Goal: Information Seeking & Learning: Check status

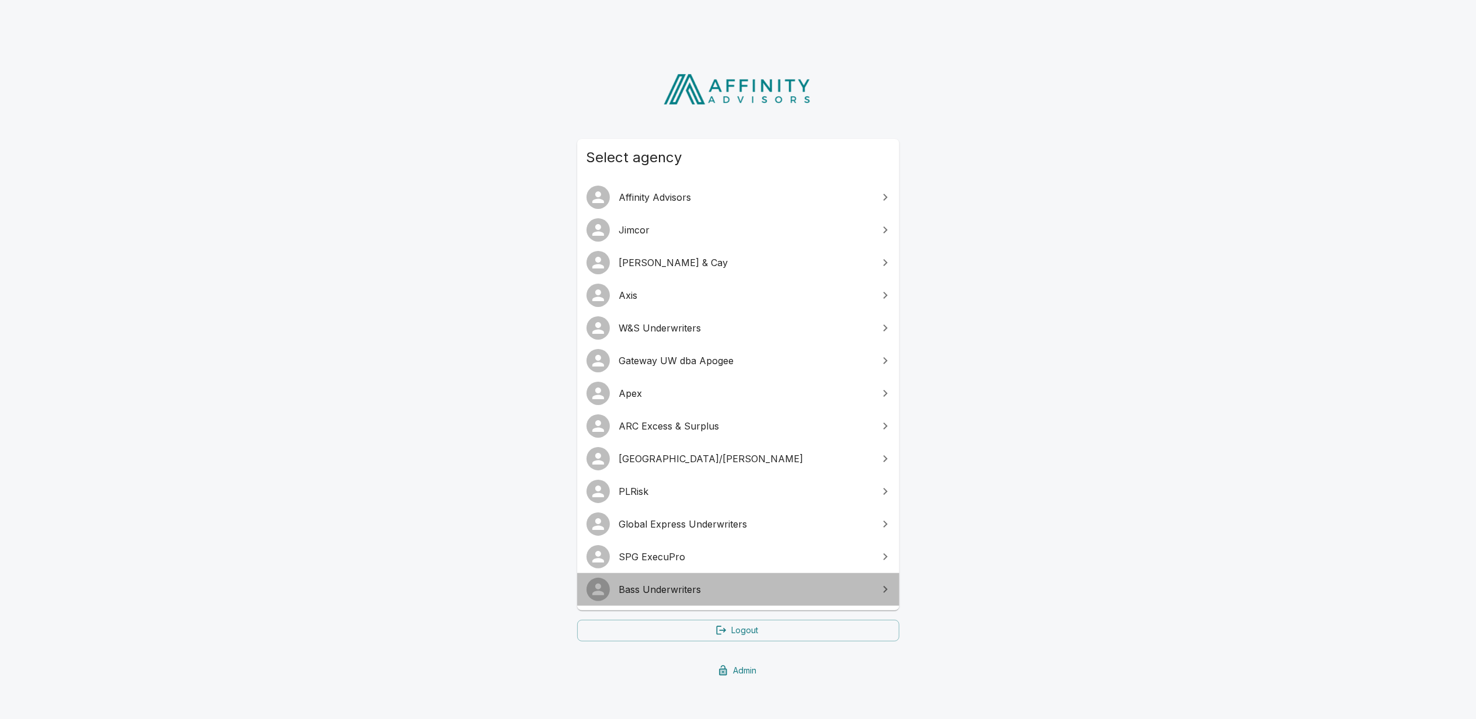
click at [677, 586] on span "Bass Underwriters" at bounding box center [745, 589] width 252 height 14
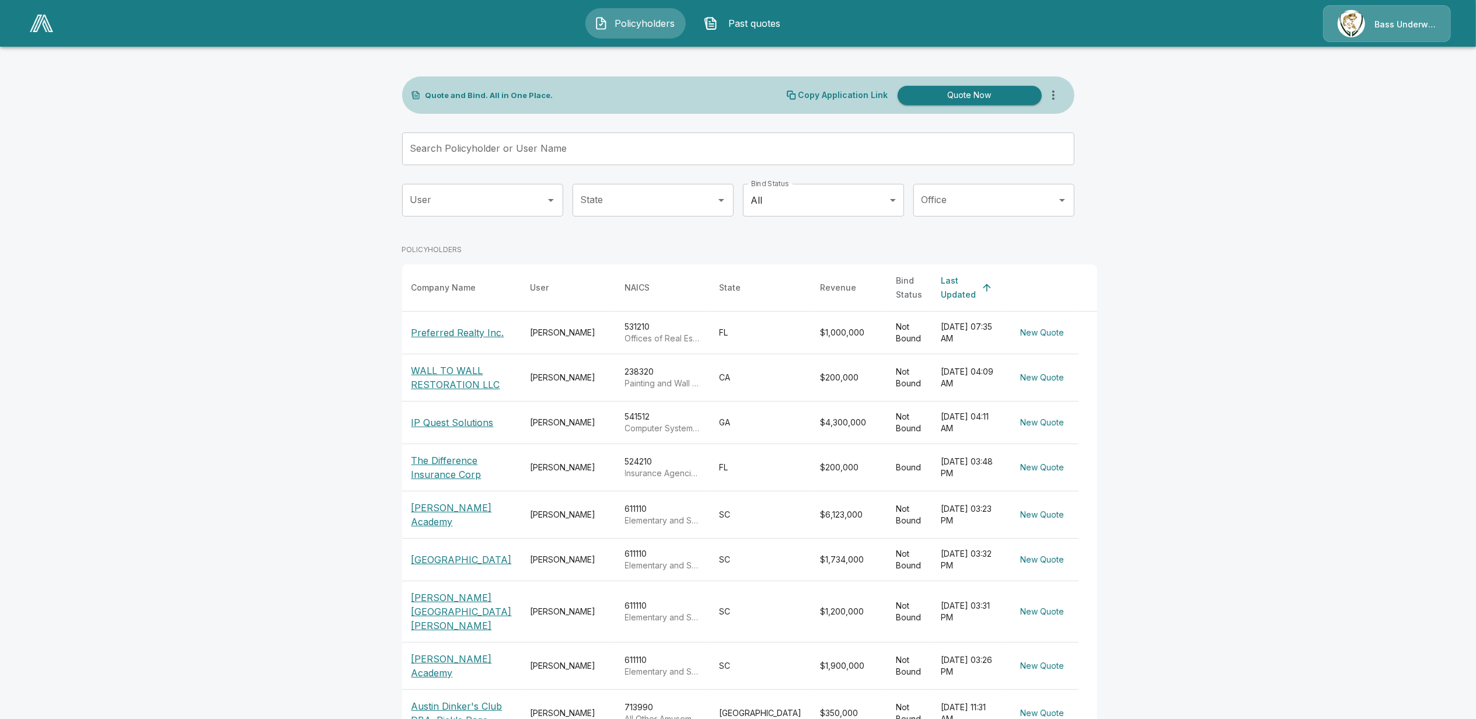
click at [747, 21] on span "Past quotes" at bounding box center [754, 23] width 64 height 14
click at [752, 21] on span "Past quotes" at bounding box center [754, 23] width 64 height 14
click at [1221, 341] on main "Quote and Bind. All in One Place. Copy Application Link Quote Now Search Policy…" at bounding box center [738, 417] width 1476 height 835
drag, startPoint x: 226, startPoint y: 281, endPoint x: 253, endPoint y: 276, distance: 27.2
click at [226, 281] on main "Quote and Bind. All in One Place. Copy Application Link Quote Now Search Policy…" at bounding box center [738, 417] width 1476 height 835
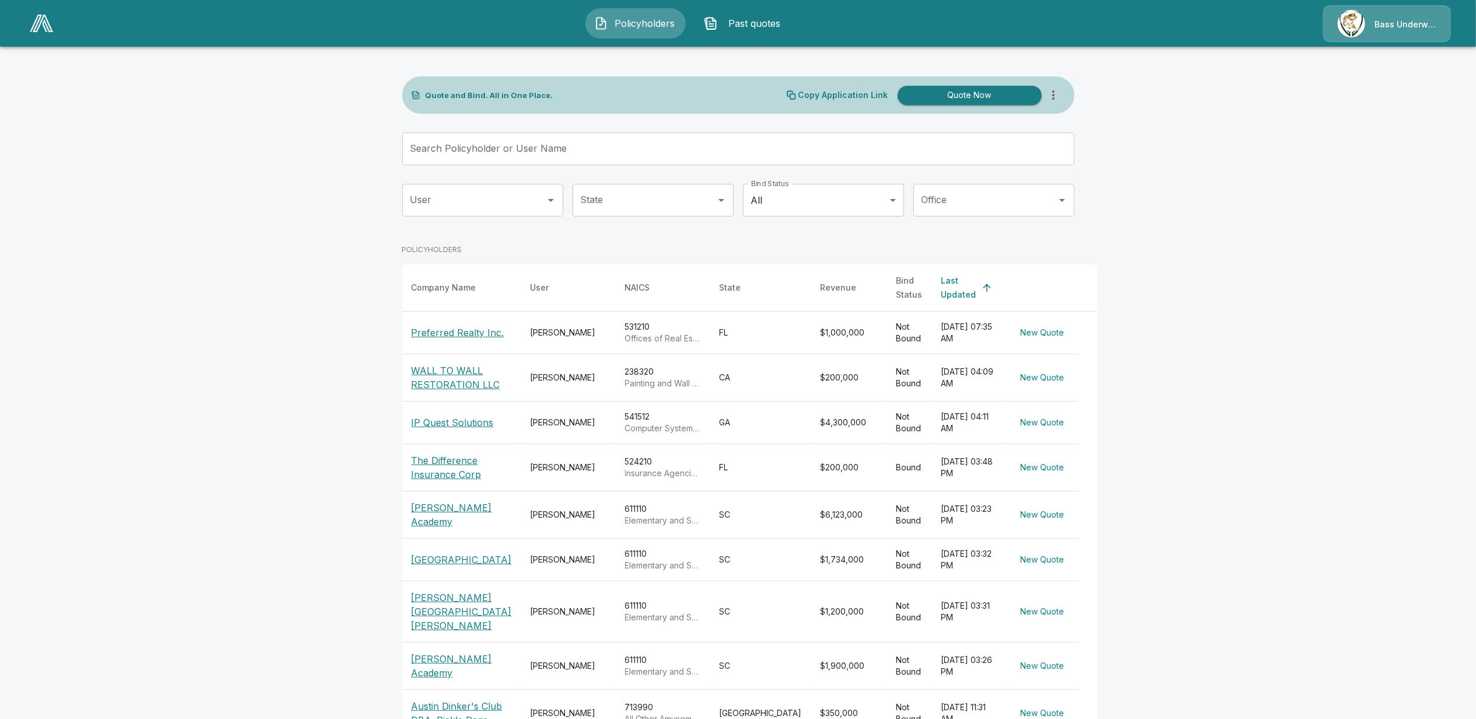
click at [748, 19] on span "Past quotes" at bounding box center [754, 23] width 64 height 14
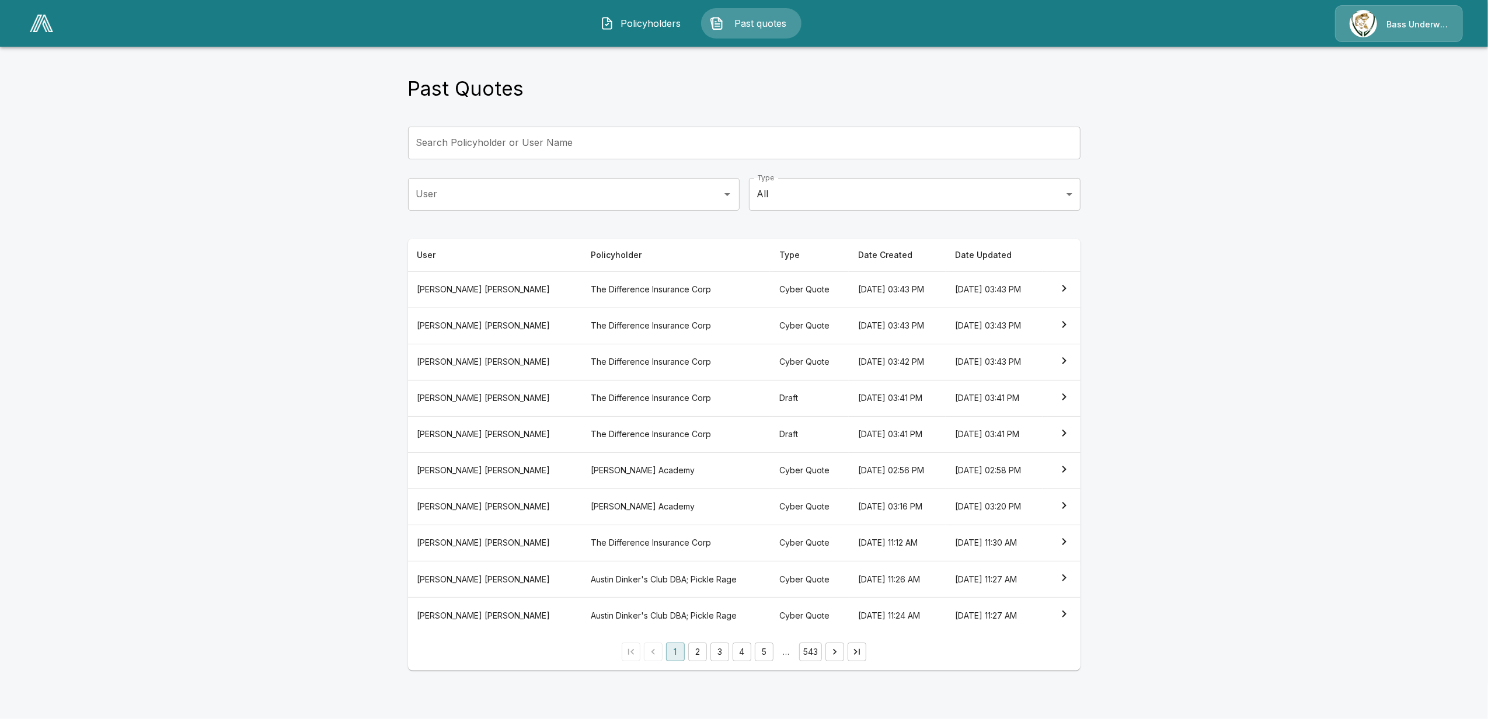
click at [836, 197] on body "Policyholders Past quotes Bass Underwriters Past Quotes Search Policyholder or …" at bounding box center [744, 342] width 1488 height 685
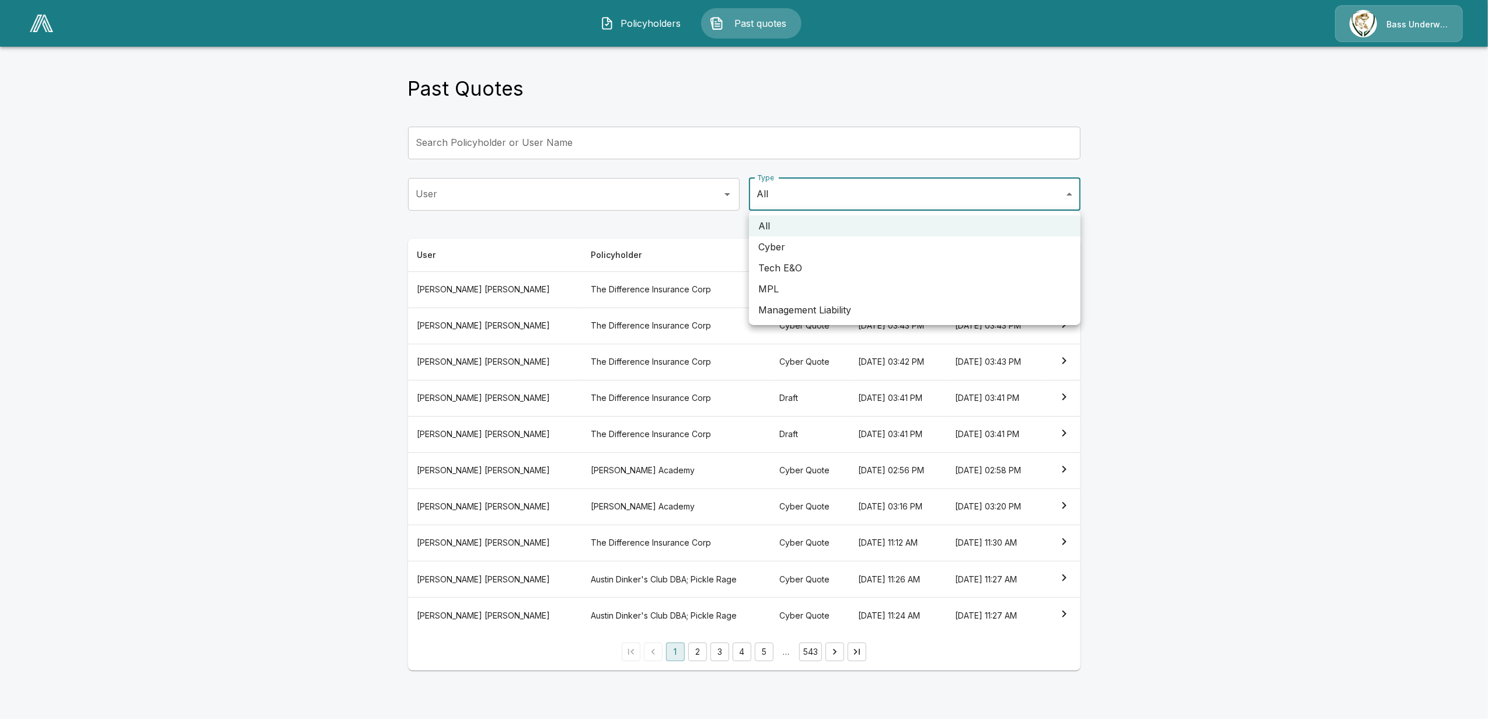
click at [815, 306] on li "Management Liability" at bounding box center [914, 309] width 331 height 21
type input "**"
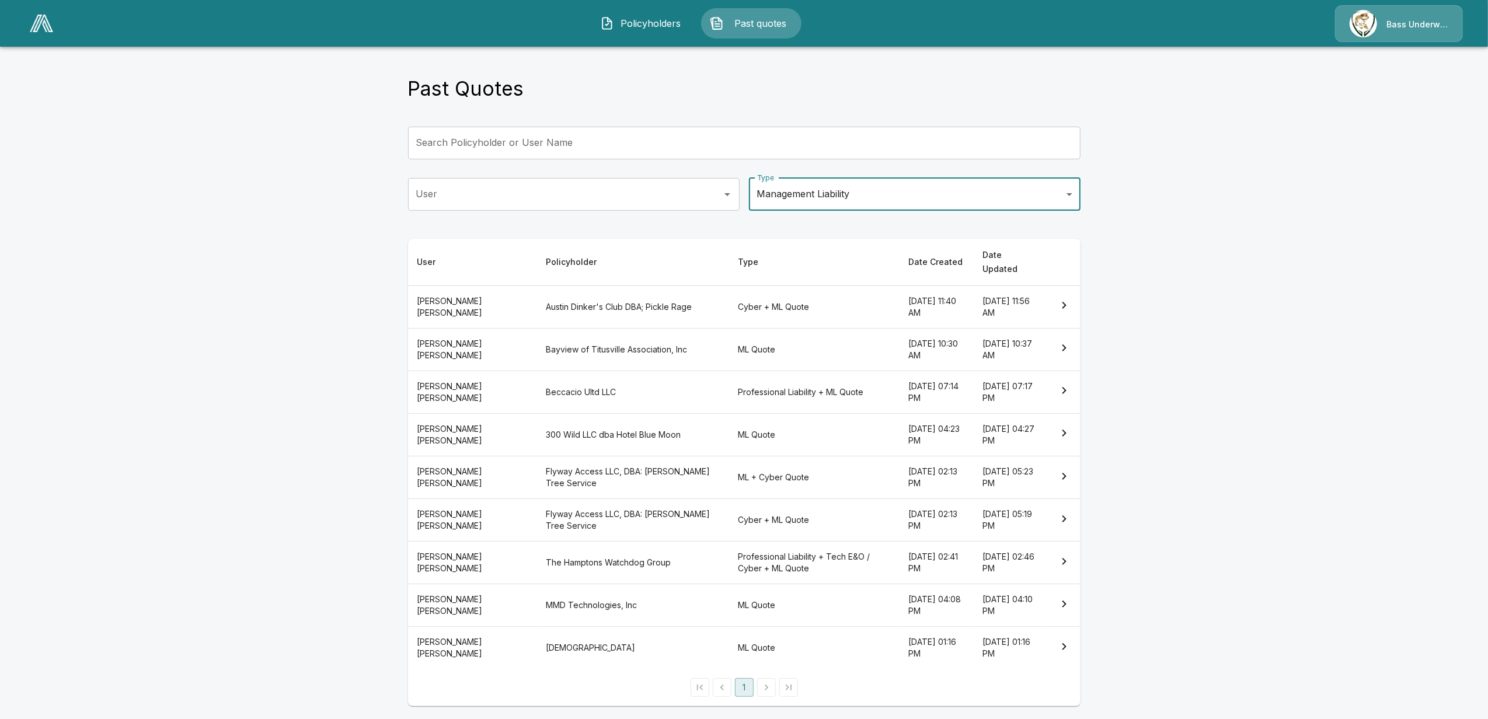
click at [474, 293] on th "Hugo Bilsing" at bounding box center [472, 306] width 128 height 43
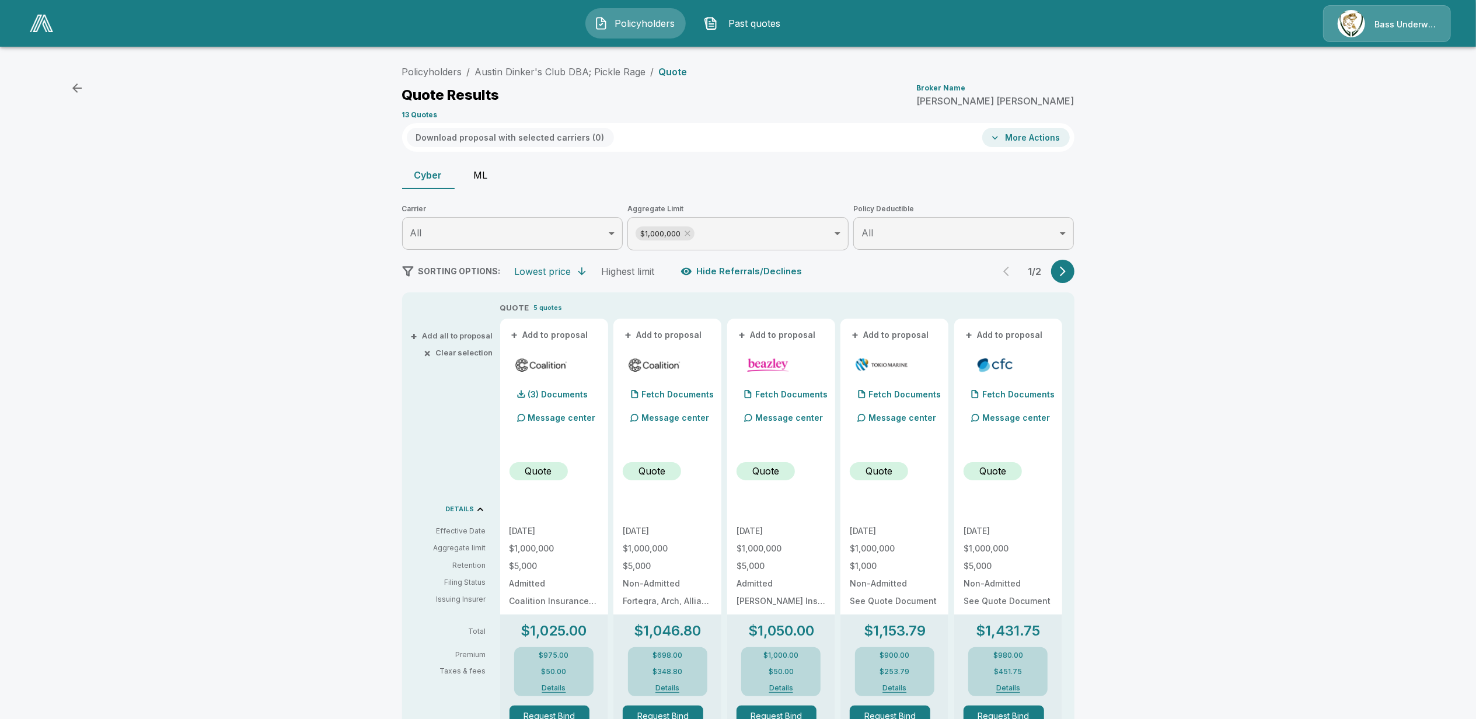
click at [486, 175] on button "ML" at bounding box center [481, 175] width 53 height 28
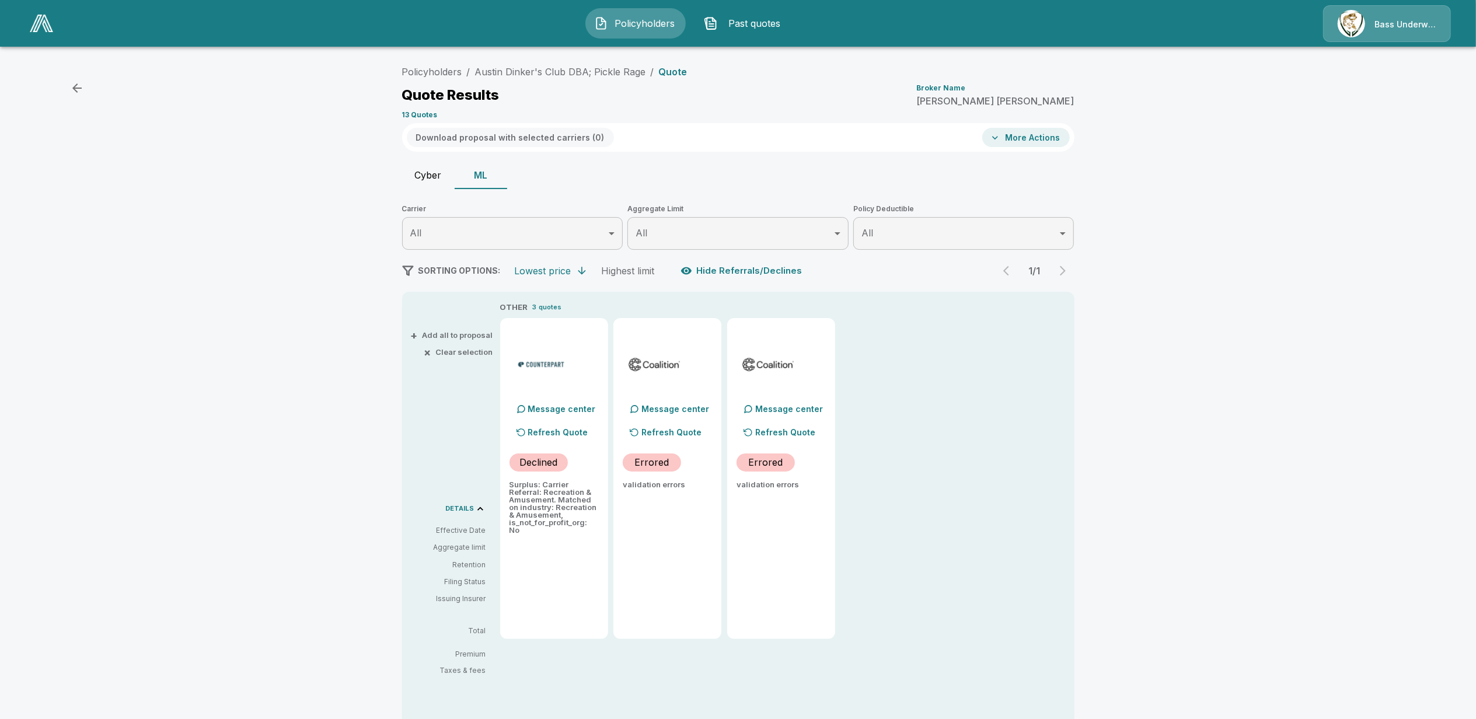
click at [770, 22] on span "Past quotes" at bounding box center [754, 23] width 64 height 14
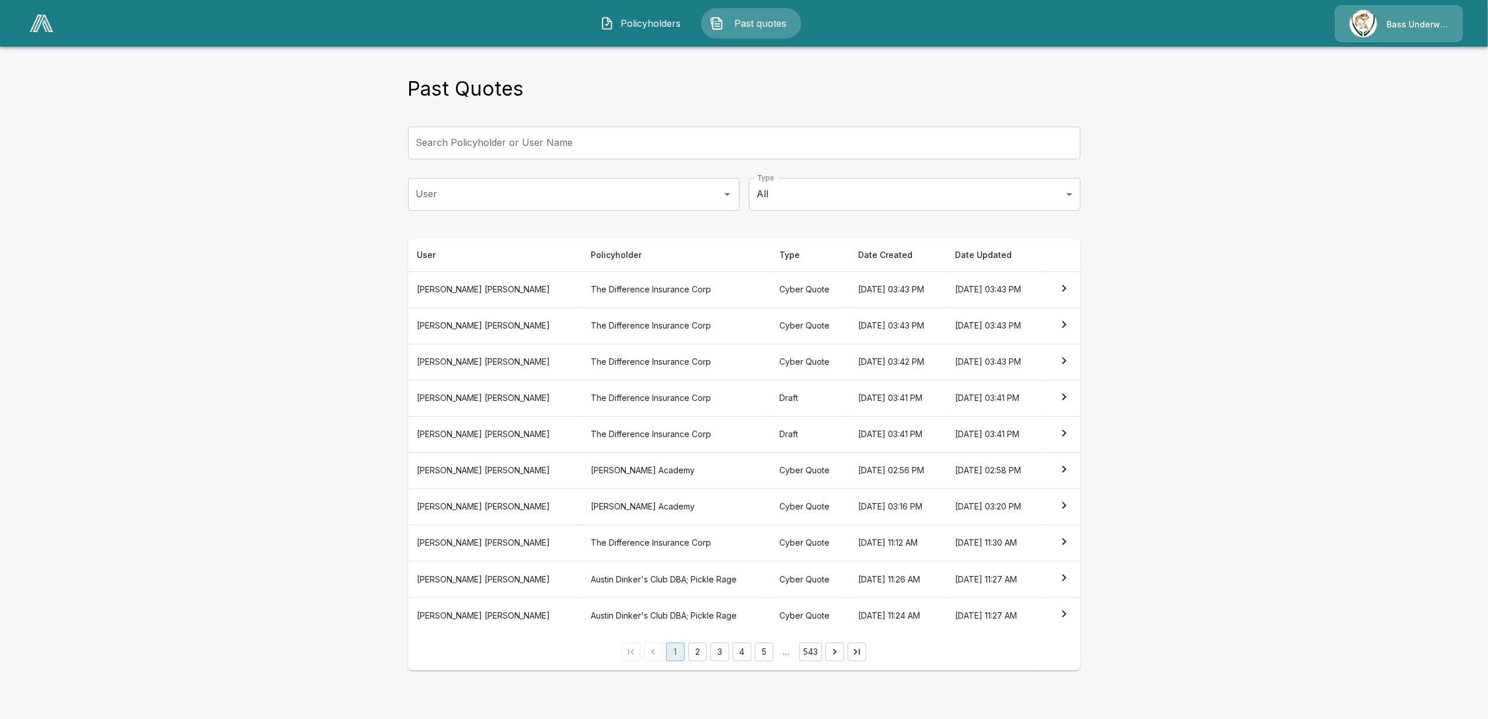
click at [853, 197] on body "Policyholders Past quotes Bass Underwriters Past Quotes Search Policyholder or …" at bounding box center [744, 342] width 1488 height 685
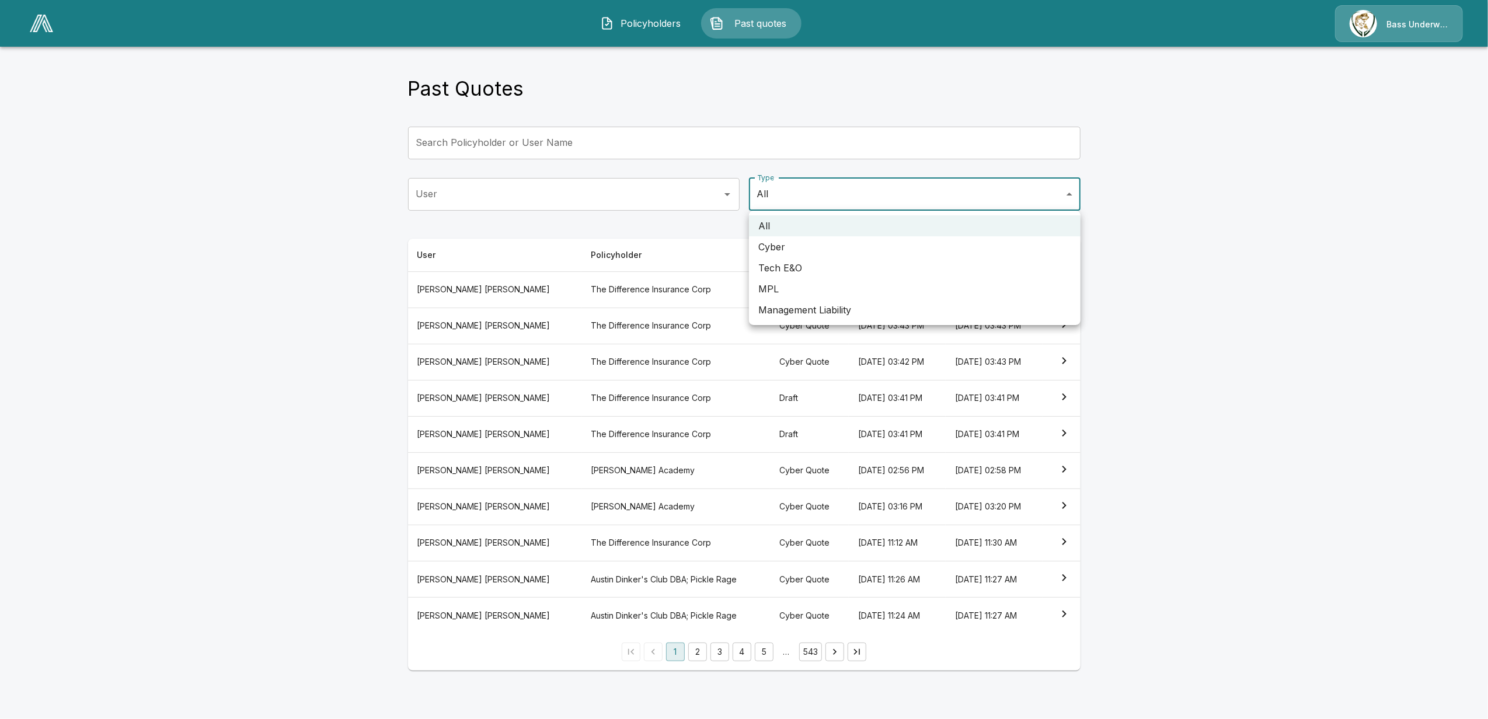
click at [802, 309] on li "Management Liability" at bounding box center [914, 309] width 331 height 21
type input "**"
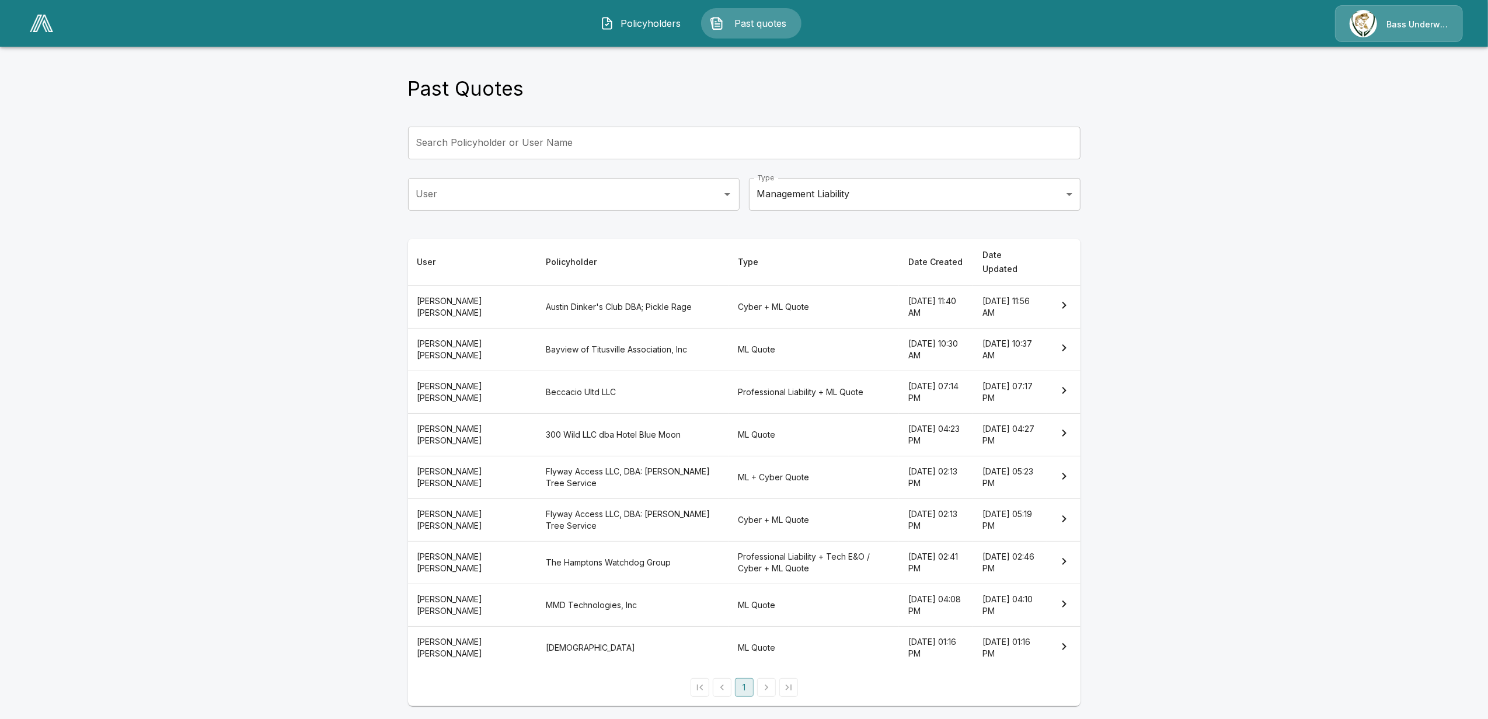
click at [473, 337] on th "ERIC HUNTLEY" at bounding box center [472, 349] width 128 height 43
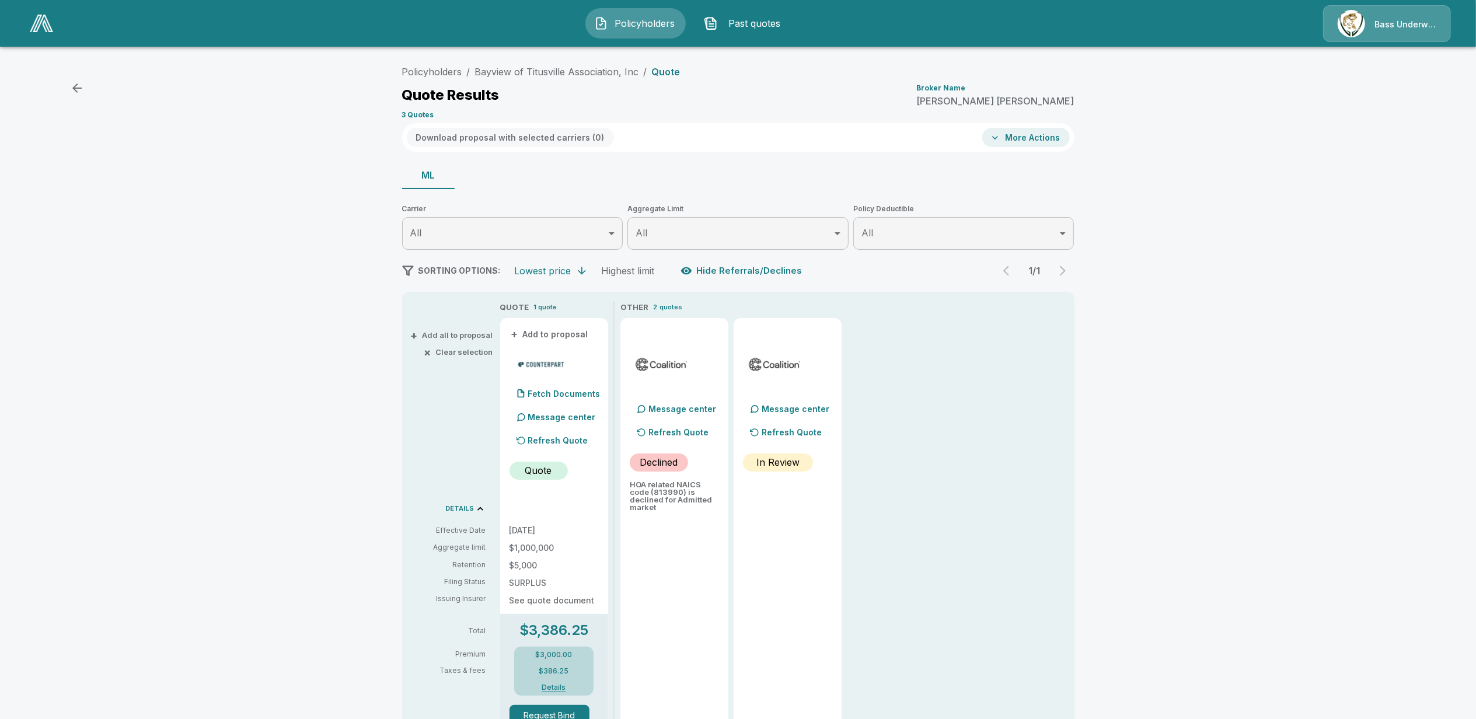
click at [76, 89] on icon "button" at bounding box center [76, 87] width 9 height 9
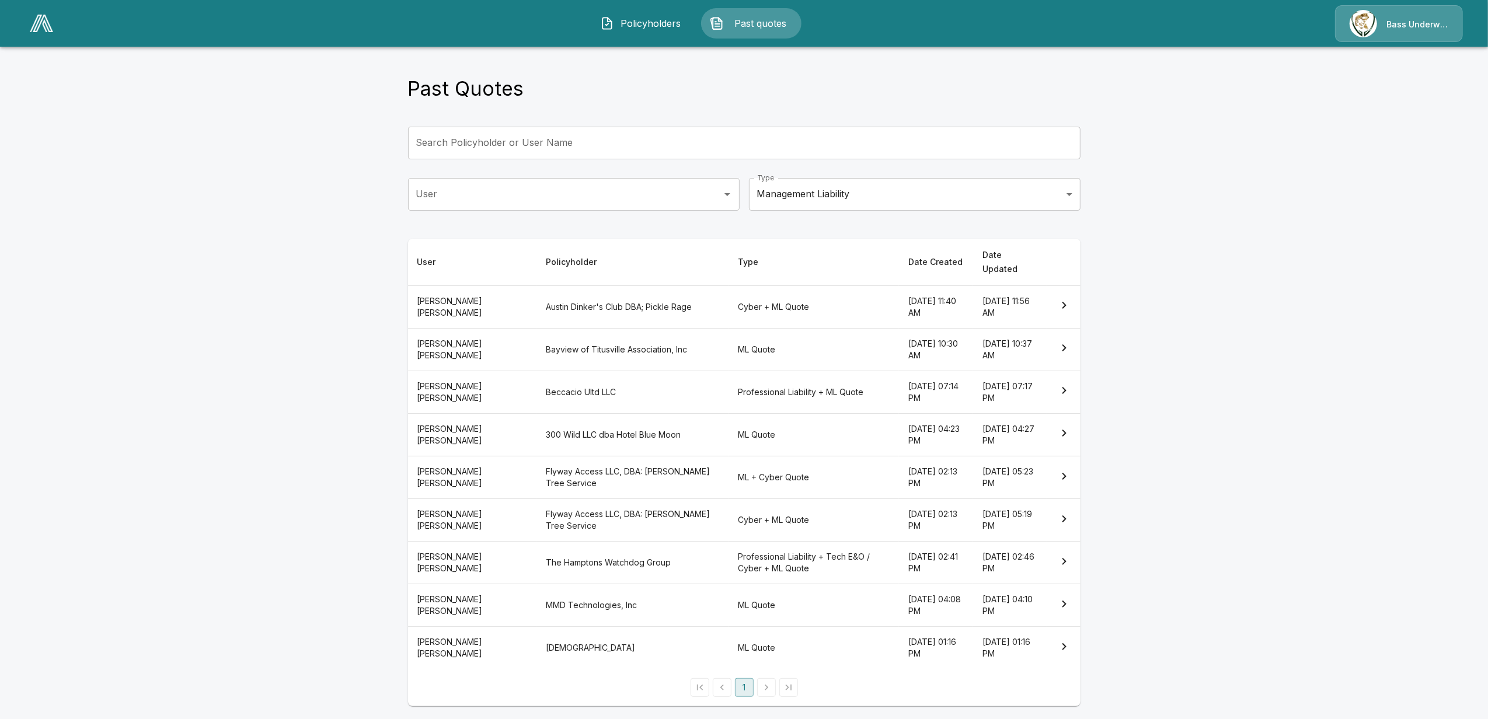
click at [536, 375] on th "Beccacio Ultd LLC" at bounding box center [632, 392] width 192 height 43
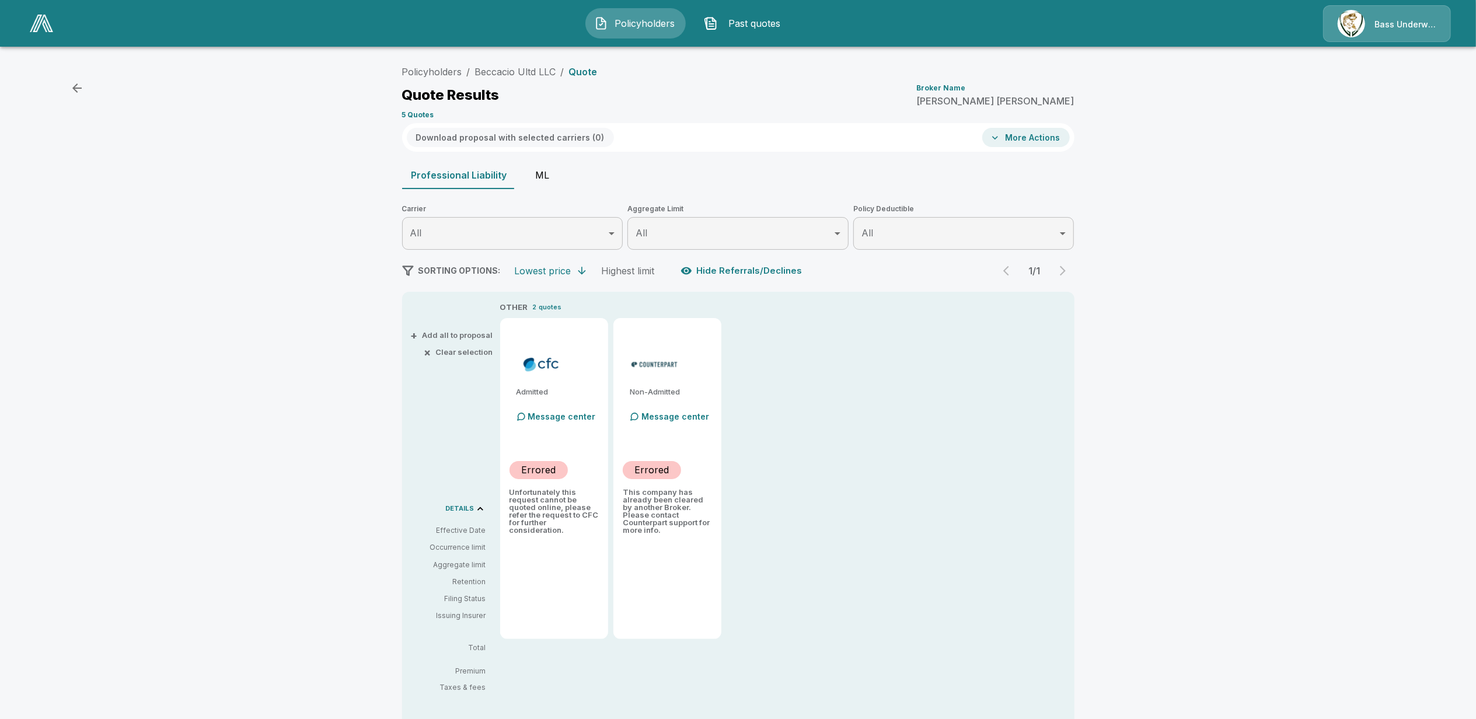
click at [544, 173] on button "ML" at bounding box center [542, 175] width 53 height 28
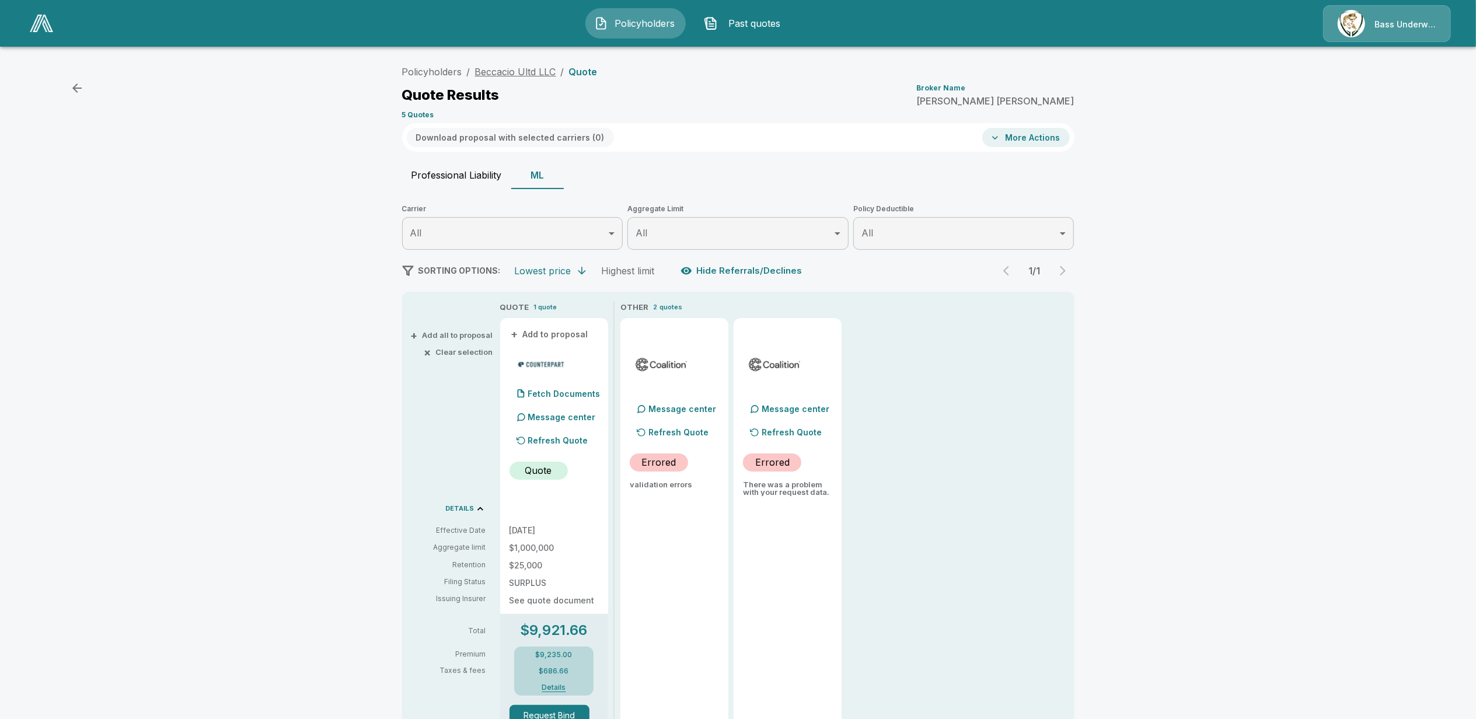
click at [498, 75] on link "Beccacio Ultd LLC" at bounding box center [515, 72] width 81 height 12
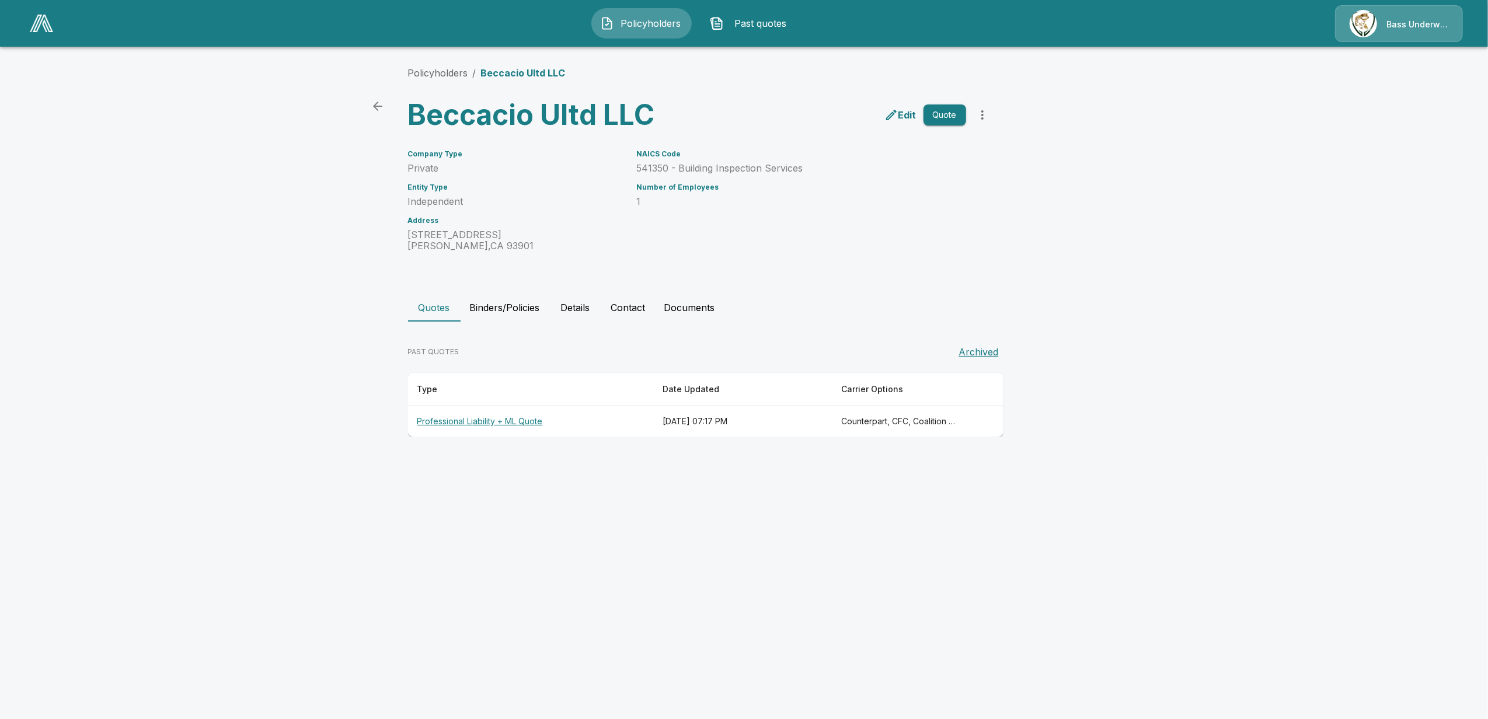
click at [570, 308] on button "Details" at bounding box center [575, 308] width 53 height 28
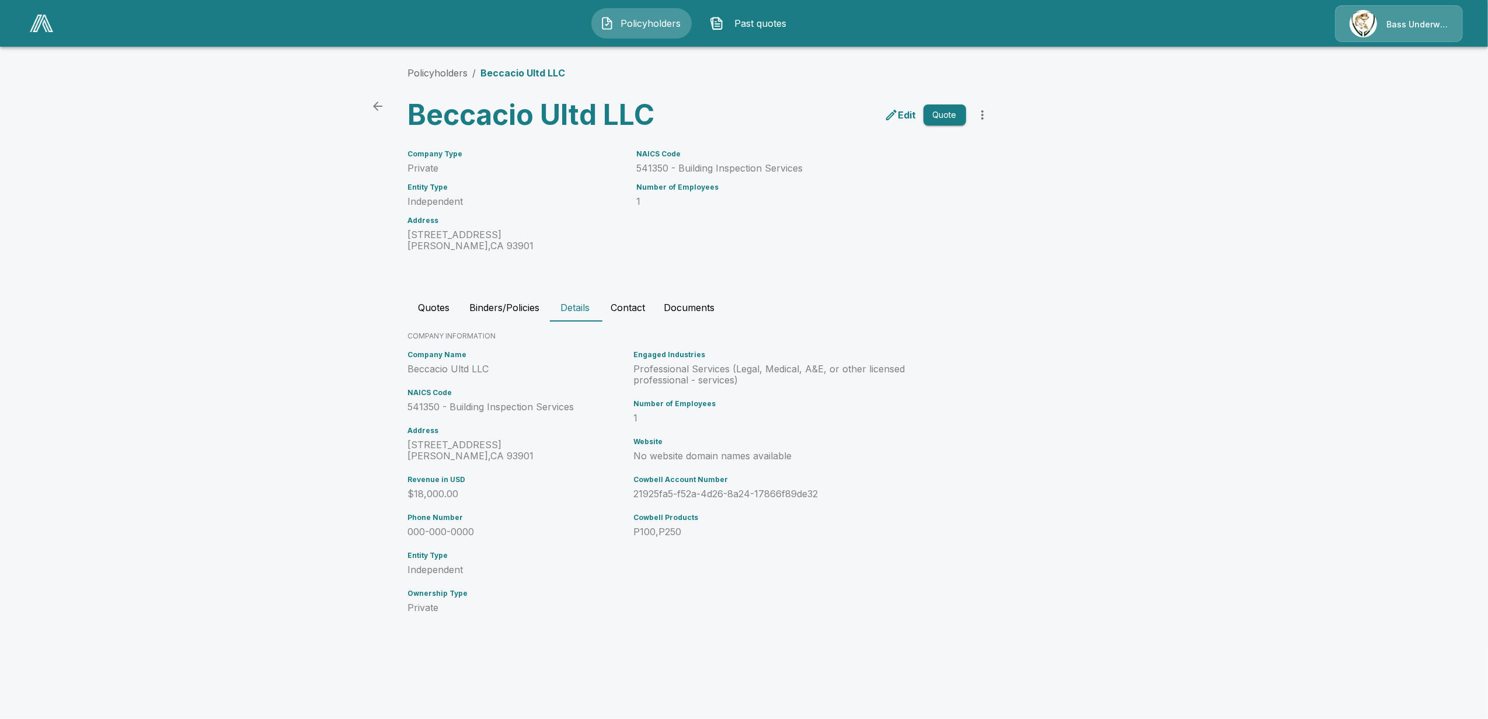
click at [214, 409] on main "Policyholders / Beccacio Ultd LLC Beccacio Ultd LLC Edit Quote Company Type Pri…" at bounding box center [744, 325] width 1488 height 650
click at [421, 71] on link "Policyholders" at bounding box center [438, 73] width 60 height 12
